Goal: Task Accomplishment & Management: Use online tool/utility

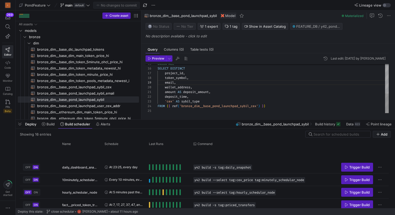
scroll to position [141, 0]
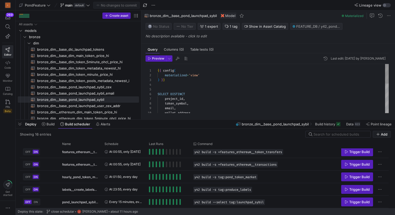
click at [195, 75] on div "email , wallet_address , SELECT DISTINCT project_id , token_symbol , ) } } { { …" at bounding box center [272, 125] width 231 height 122
click at [204, 82] on div "email , wallet_address , SELECT DISTINCT project_id , token_symbol , ) } } { { …" at bounding box center [272, 125] width 231 height 122
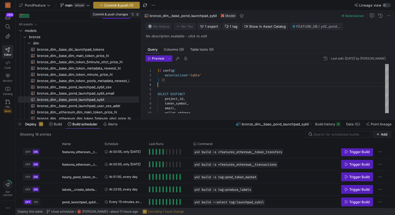
type textarea "{{ config( materialized='table' ) }} SELECT DISTINCT project_id, token_symbol, …"
click at [126, 4] on span "Commit & push (1)" at bounding box center [118, 5] width 29 height 4
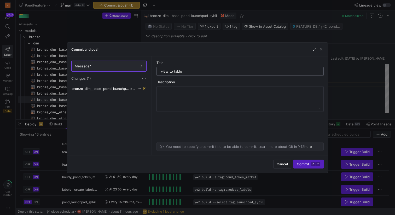
click at [161, 71] on input "view to table" at bounding box center [240, 71] width 158 height 4
type input "modified view to table"
click at [307, 163] on span "Commit ⌘ ⏎" at bounding box center [307, 164] width 23 height 4
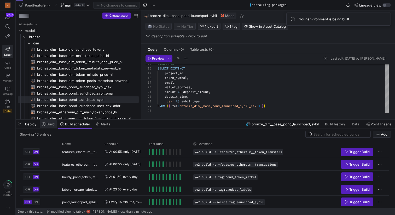
click at [50, 124] on span "Build" at bounding box center [50, 124] width 8 height 4
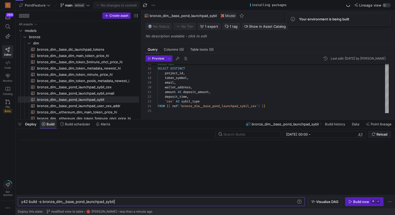
scroll to position [0, 93]
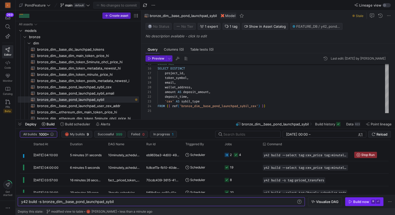
click at [353, 202] on span "Build now ⌘ ⏎" at bounding box center [364, 201] width 32 height 4
